Goal: Find specific page/section: Find specific page/section

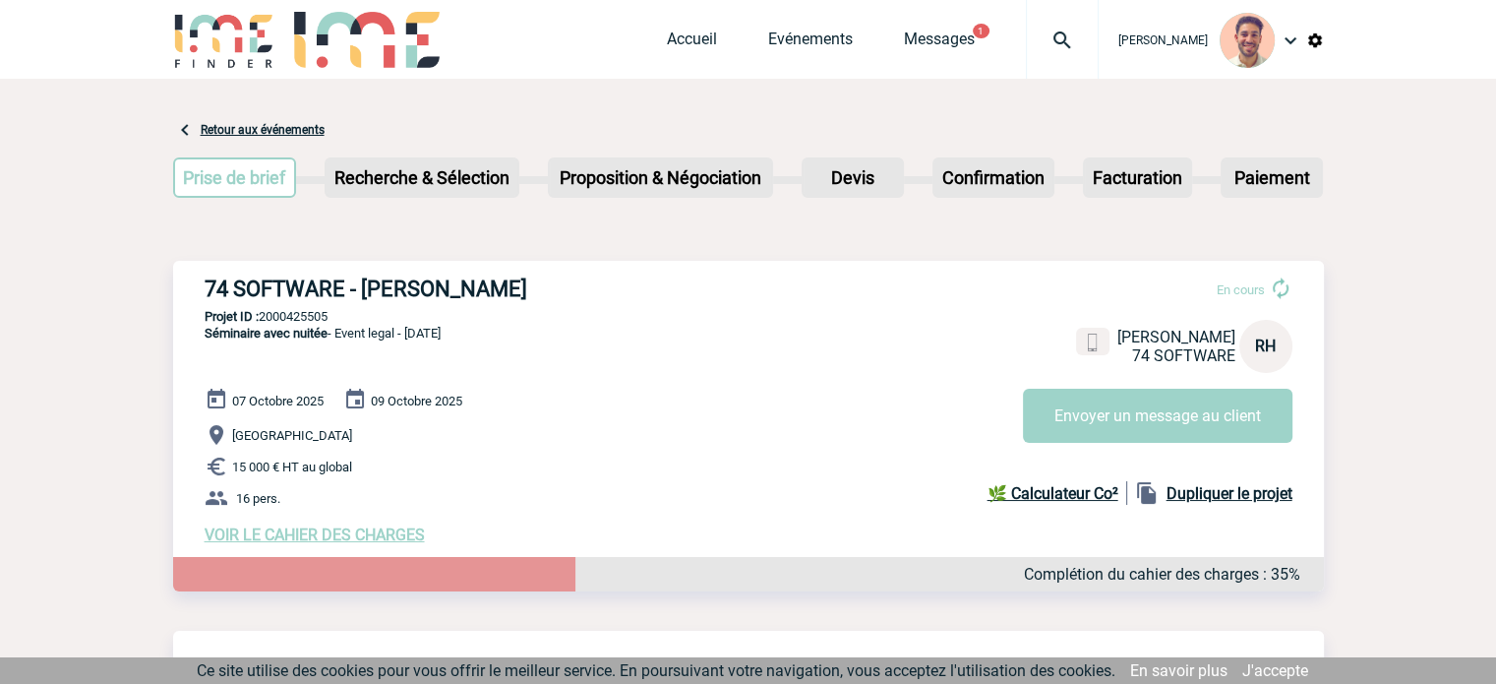
click at [812, 18] on div "Accueil Evénements Messages 1 Projet, client Projet, client" at bounding box center [883, 39] width 432 height 79
click at [805, 36] on link "Evénements" at bounding box center [810, 44] width 85 height 28
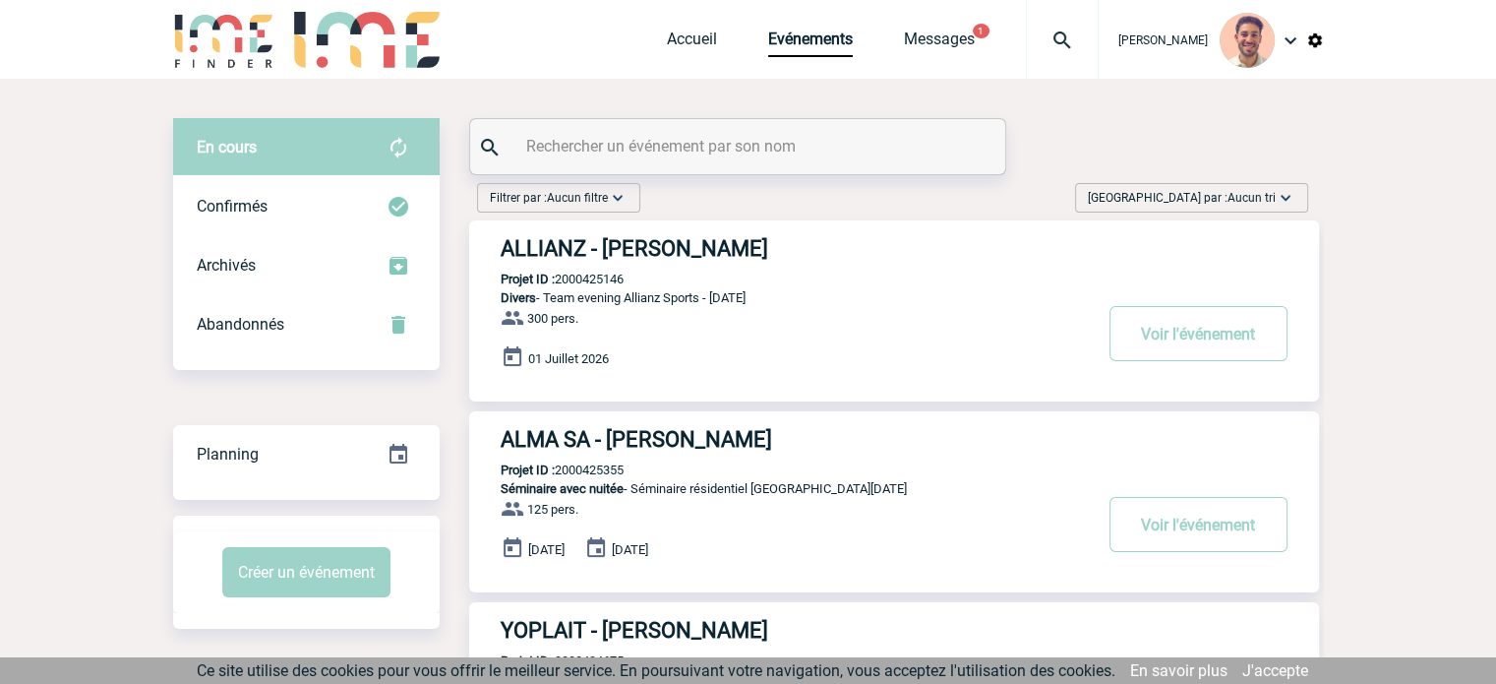
click at [670, 150] on input "text" at bounding box center [740, 146] width 438 height 29
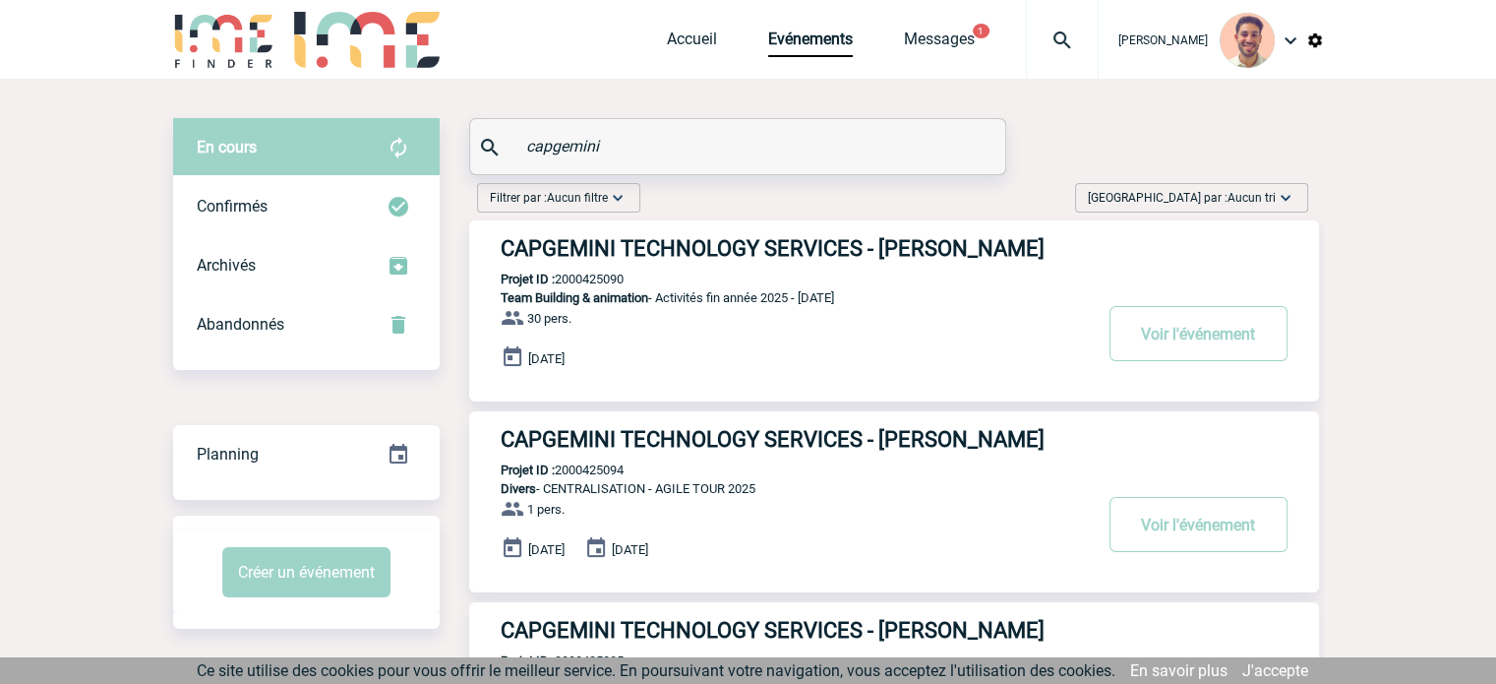
type input "capgemini"
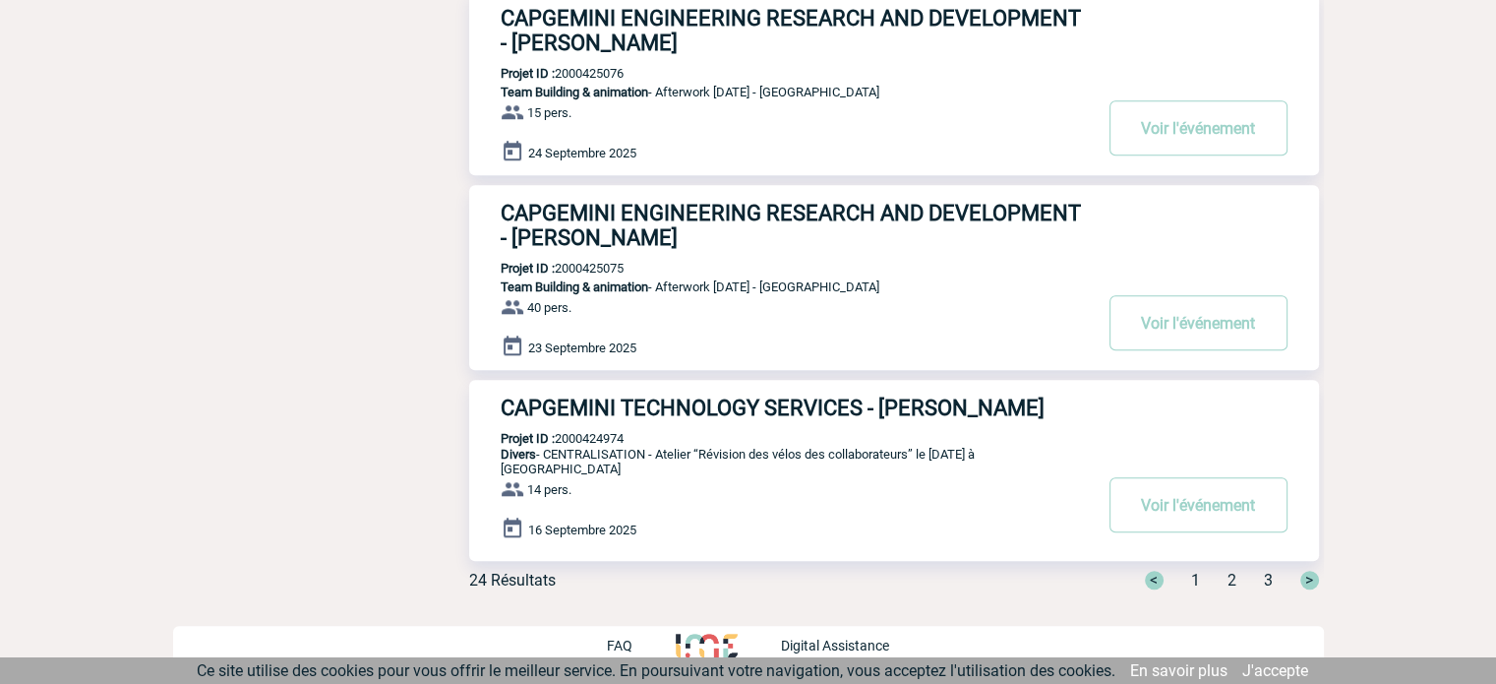
scroll to position [1574, 0]
click at [1231, 589] on span "2" at bounding box center [1232, 579] width 9 height 19
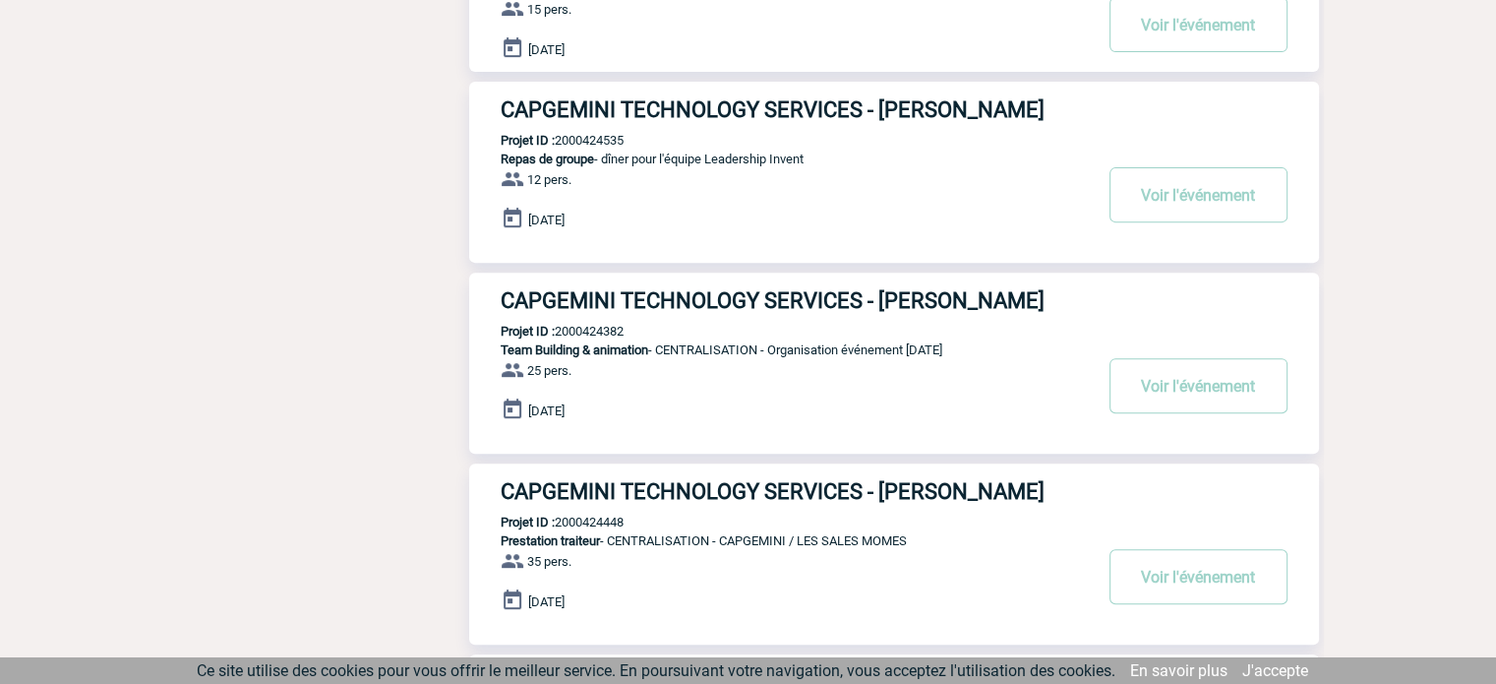
scroll to position [689, 0]
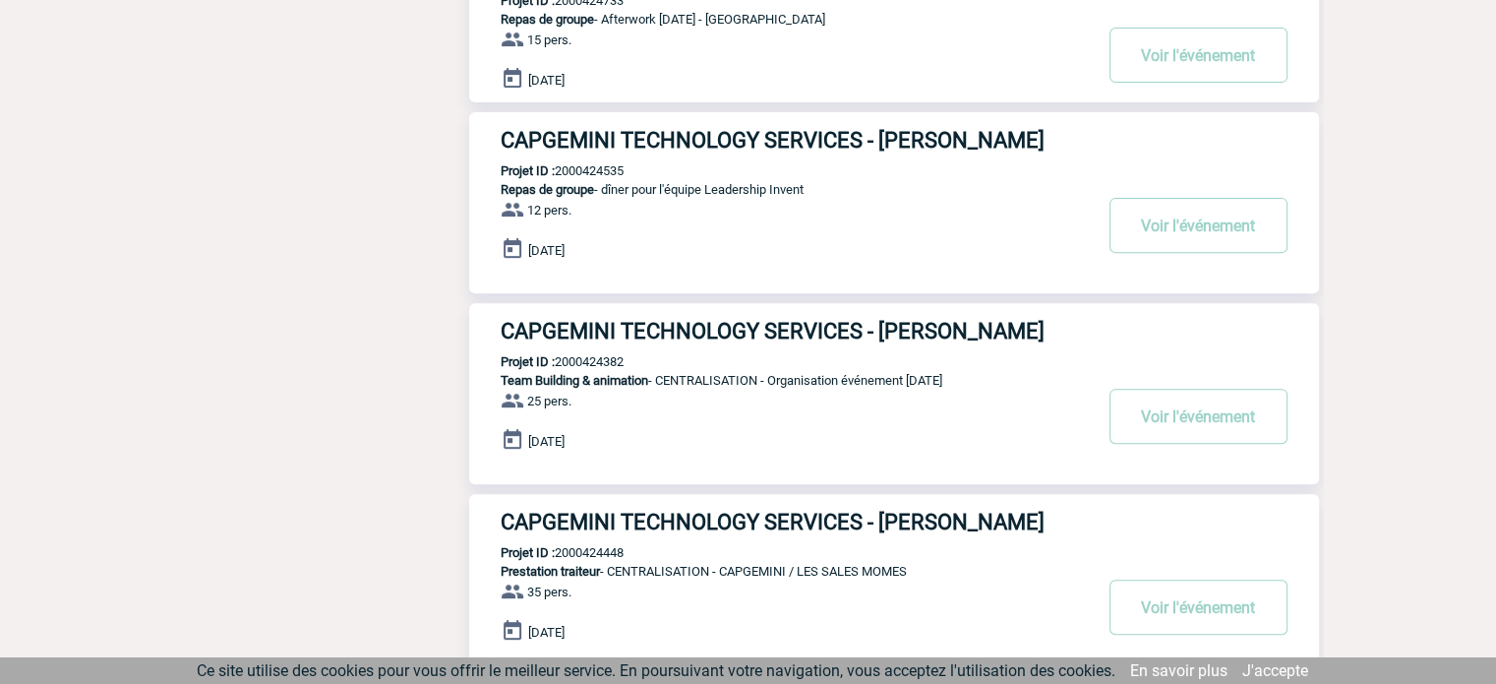
click at [938, 336] on h3 "CAPGEMINI TECHNOLOGY SERVICES - Emilie MARCIAL" at bounding box center [796, 331] width 590 height 25
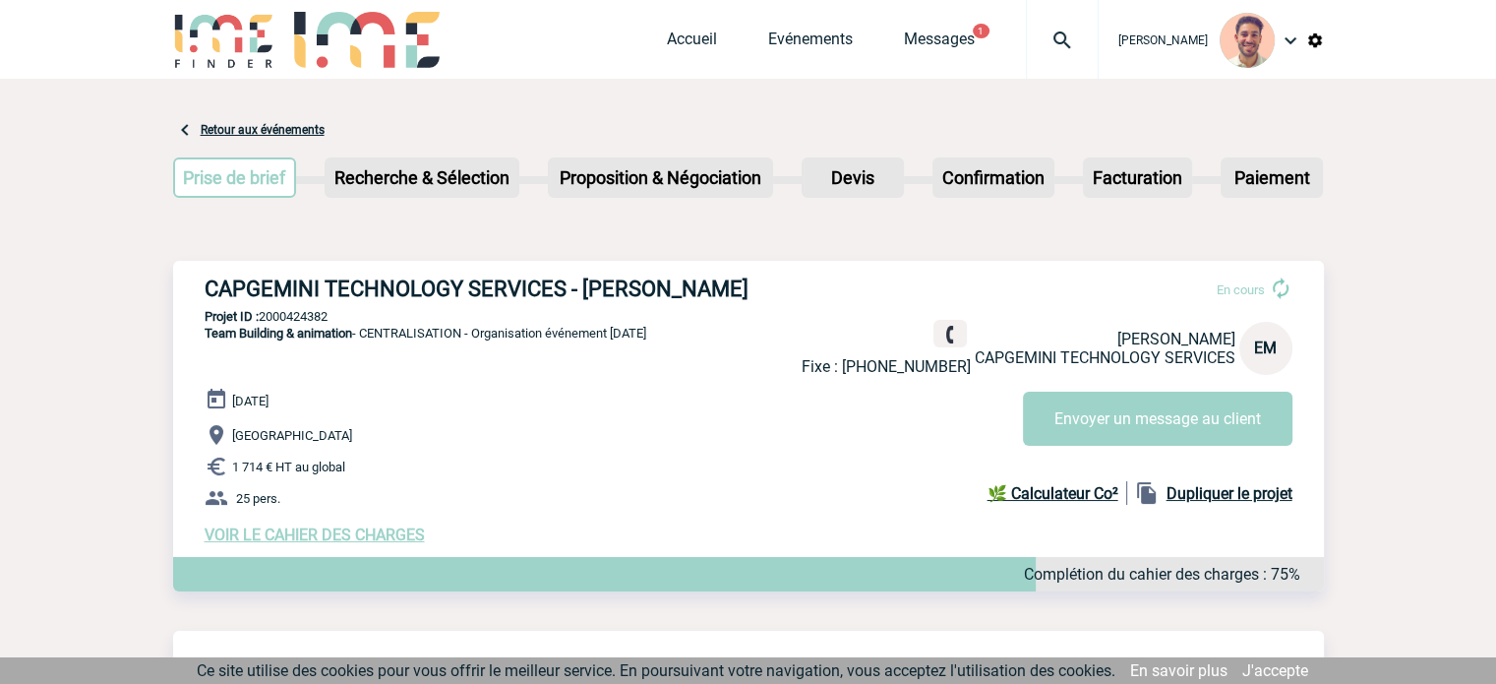
drag, startPoint x: 350, startPoint y: 310, endPoint x: 303, endPoint y: 318, distance: 47.9
click at [260, 311] on p "Projet ID : 2000424382" at bounding box center [748, 316] width 1151 height 15
copy p "2000424382"
click at [377, 322] on p "Projet ID : 2000424382" at bounding box center [748, 316] width 1151 height 15
drag, startPoint x: 354, startPoint y: 321, endPoint x: 261, endPoint y: 317, distance: 93.5
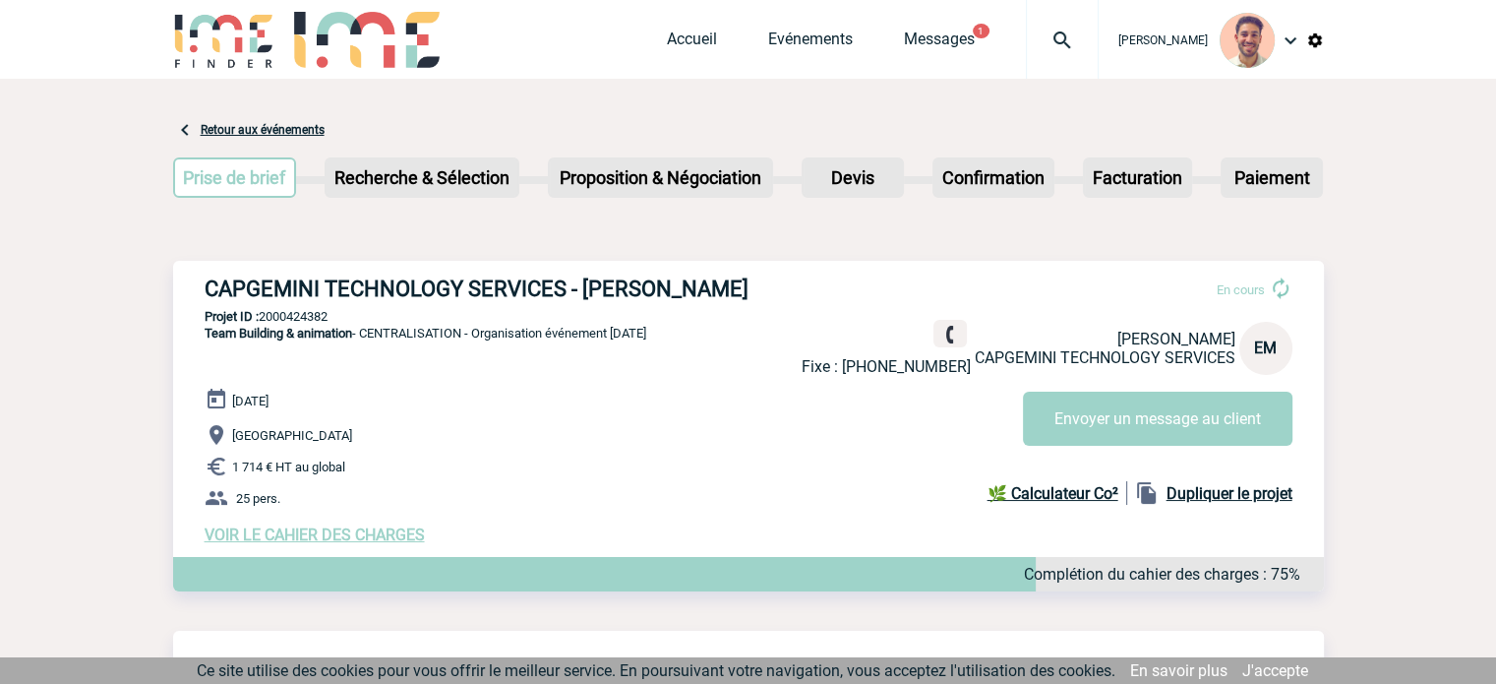
click at [261, 317] on p "Projet ID : 2000424382" at bounding box center [748, 316] width 1151 height 15
copy p "2000424382"
